Goal: Submit feedback/report problem

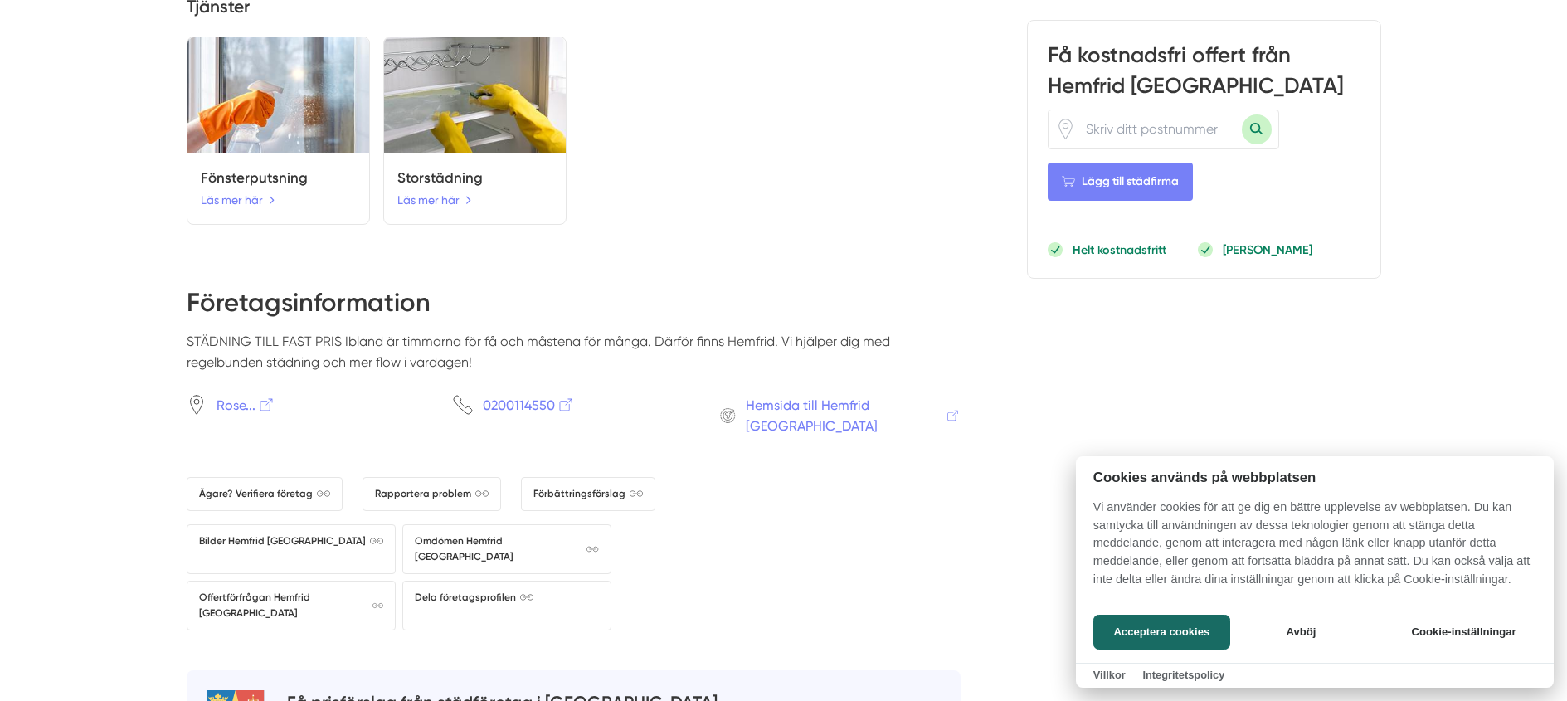
scroll to position [1908, 0]
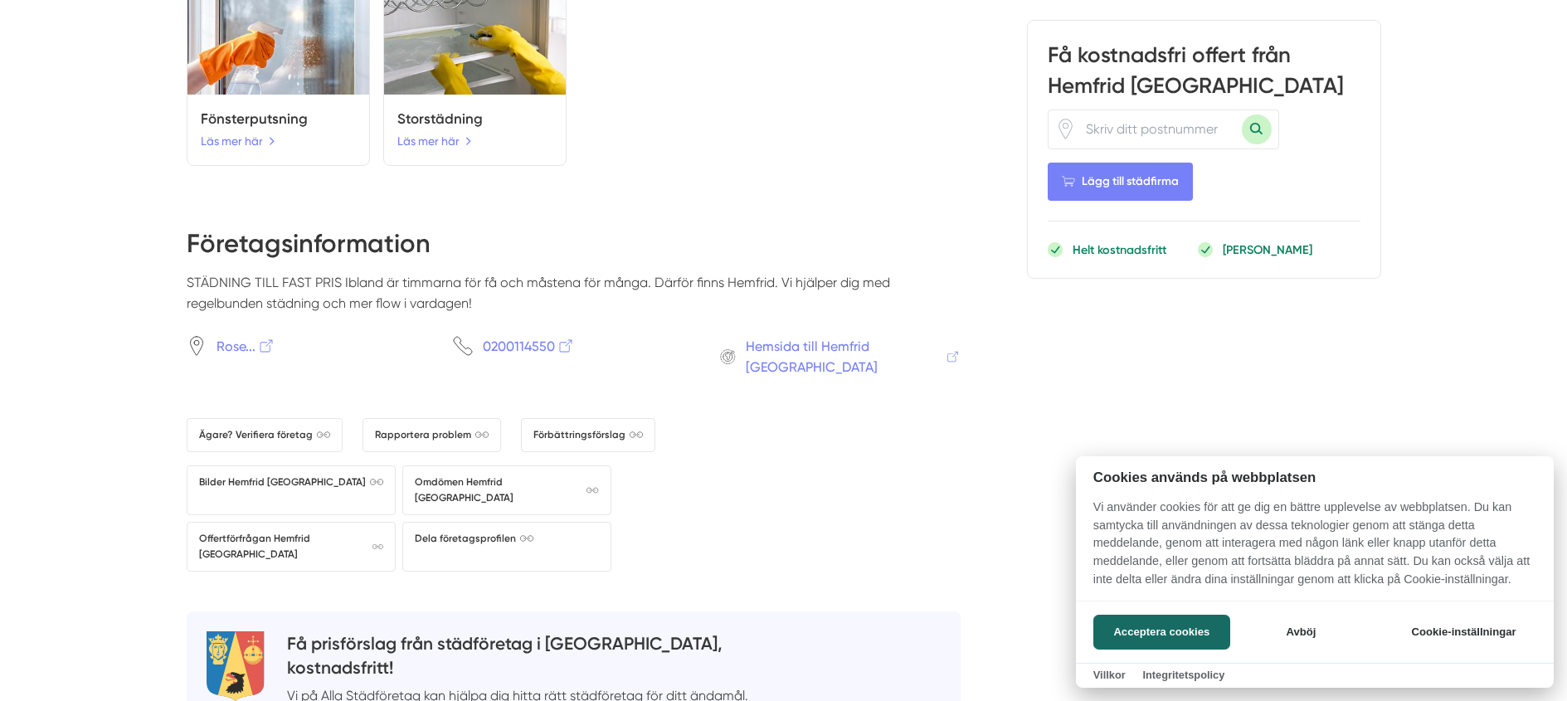
click at [586, 406] on div at bounding box center [783, 350] width 1567 height 701
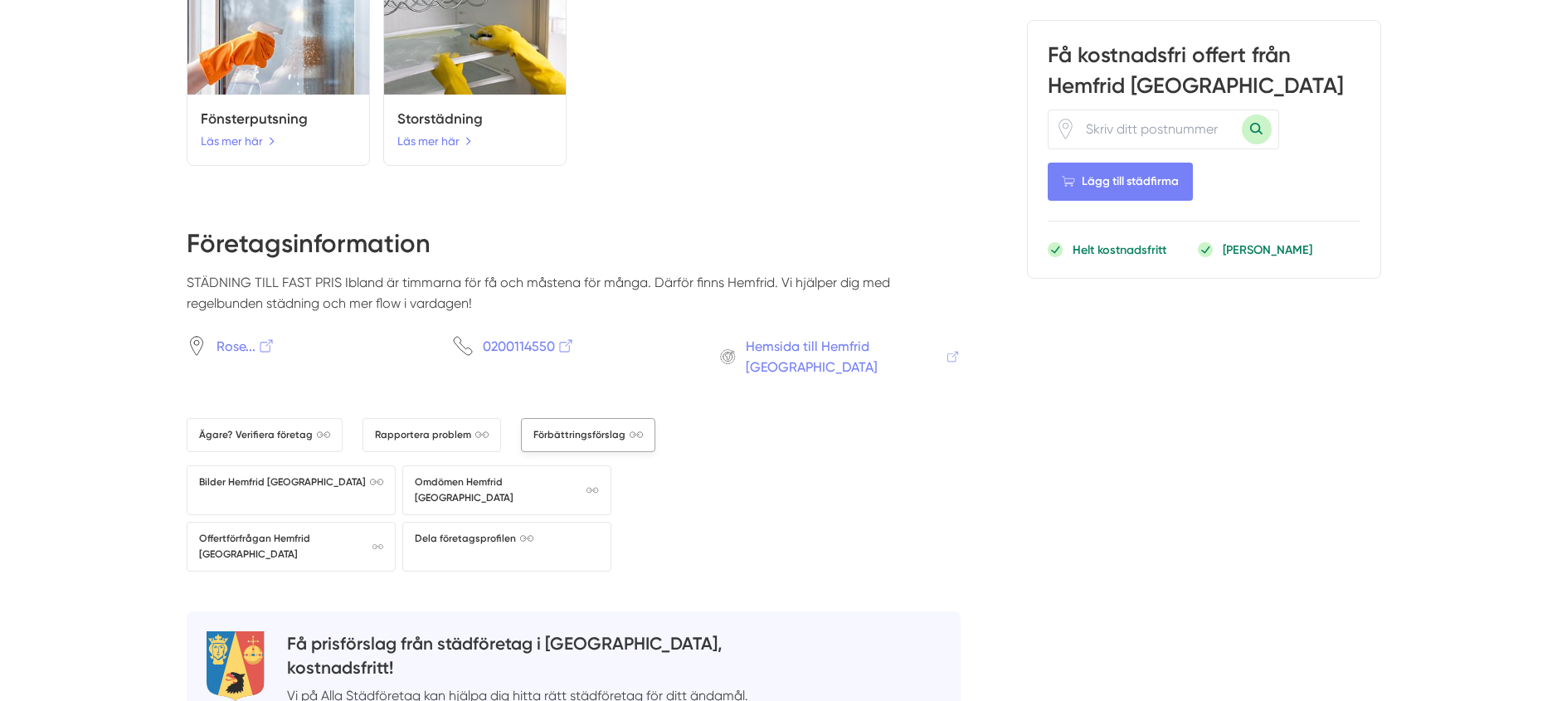
click at [586, 427] on span "Förbättringsförslag" at bounding box center [587, 435] width 109 height 16
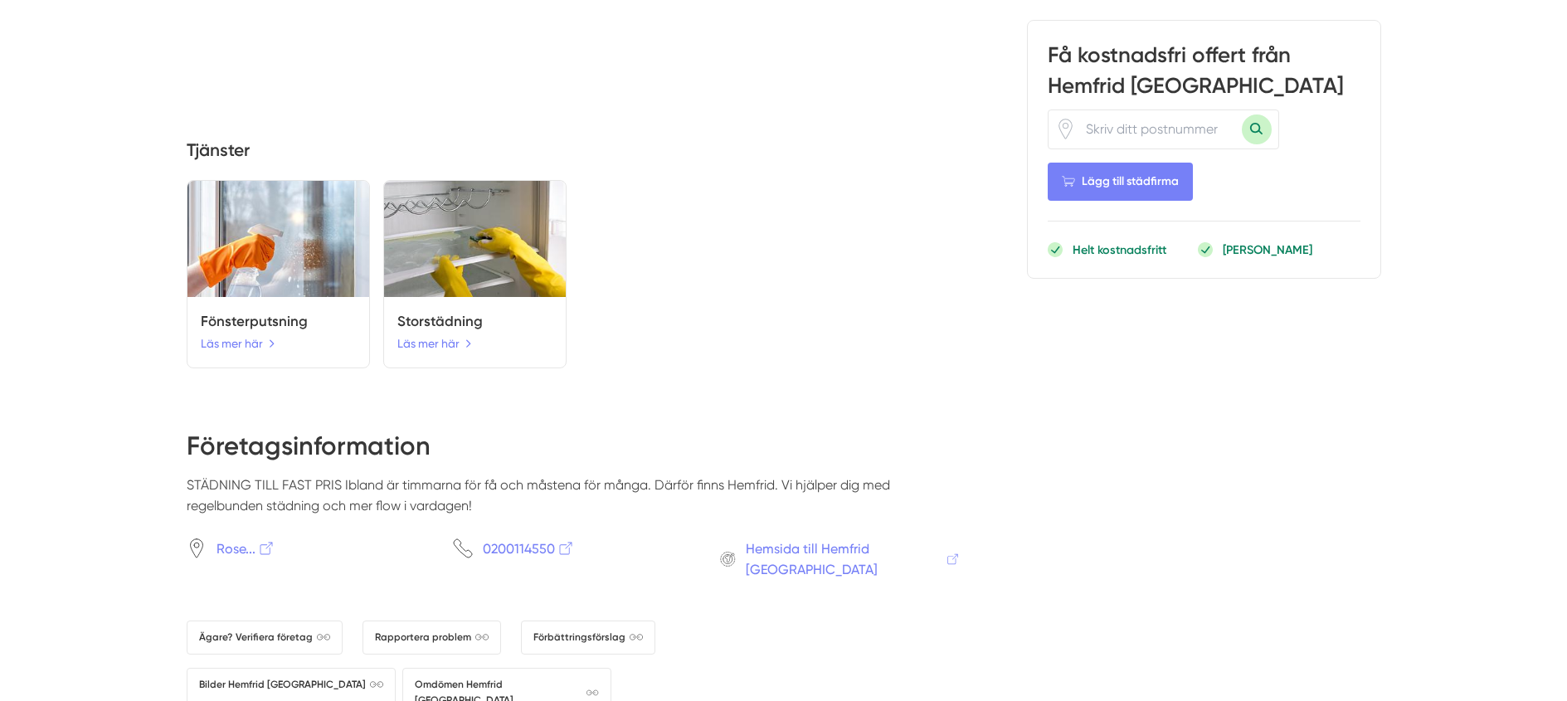
scroll to position [1742, 0]
